Goal: Task Accomplishment & Management: Manage account settings

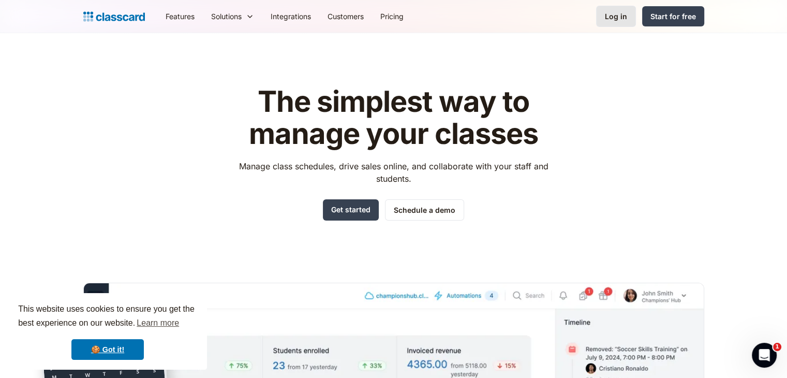
click at [625, 18] on div "Log in" at bounding box center [616, 16] width 22 height 11
click at [604, 17] on link "Log in" at bounding box center [616, 16] width 40 height 21
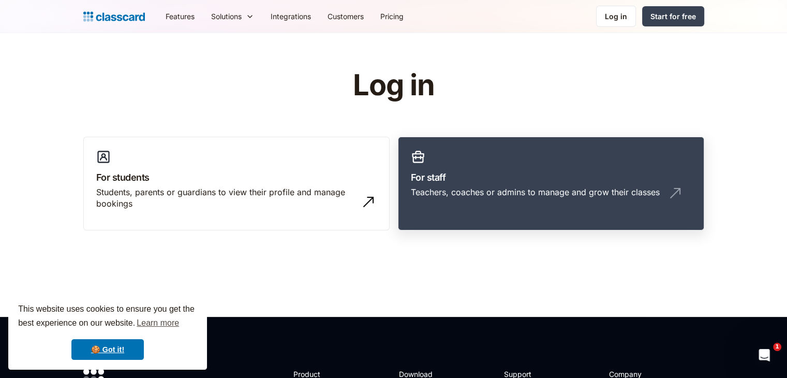
click at [505, 195] on div "Teachers, coaches or admins to manage and grow their classes" at bounding box center [535, 191] width 249 height 11
click at [621, 11] on div "Log in" at bounding box center [616, 16] width 22 height 11
click at [612, 18] on div "Log in" at bounding box center [616, 16] width 22 height 11
